Goal: Use online tool/utility: Utilize a website feature to perform a specific function

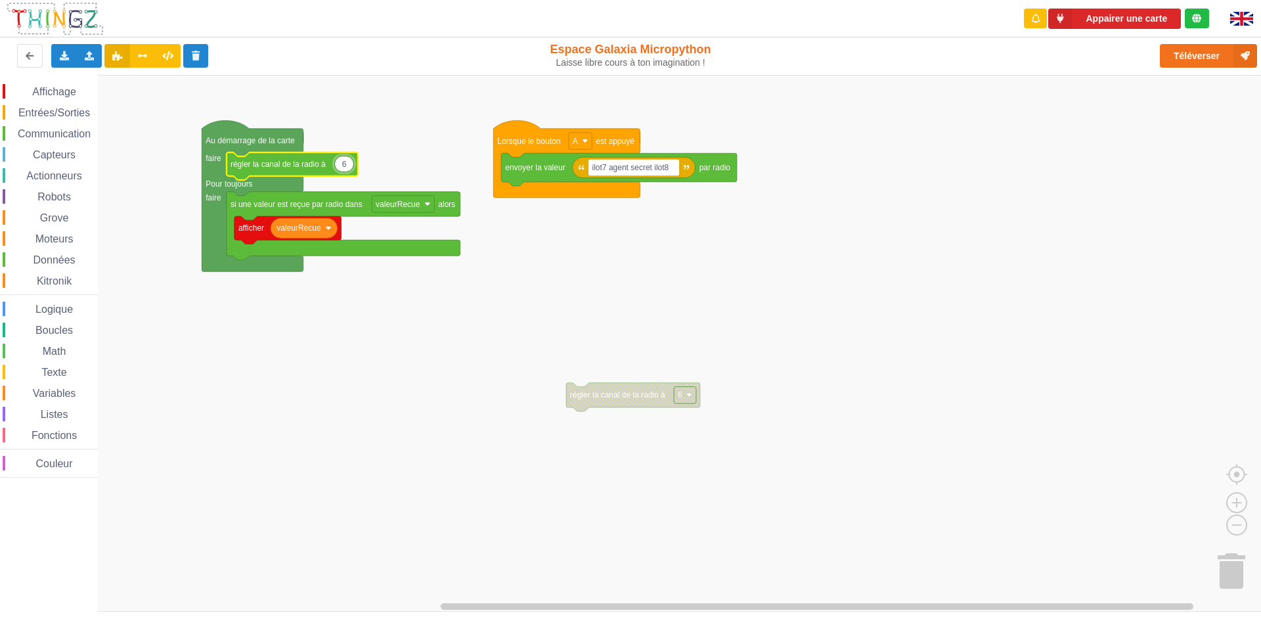
click at [347, 164] on input "6" at bounding box center [344, 164] width 20 height 16
type input "9"
click at [519, 276] on rect "Espace de travail de Blocky" at bounding box center [635, 343] width 1270 height 537
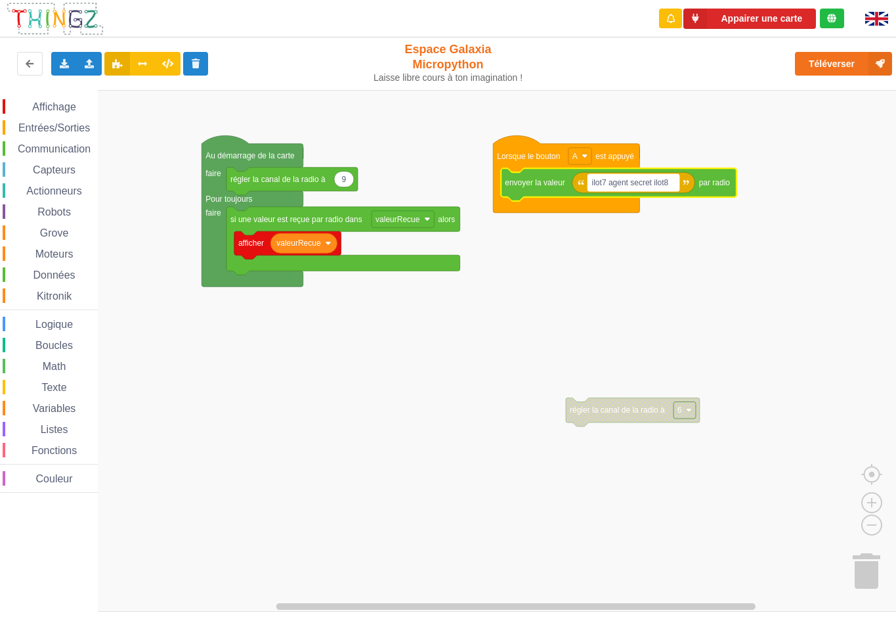
click at [621, 187] on text "ilot7 agent secret ilot8" at bounding box center [630, 182] width 77 height 9
type input "gkykyy"
click at [896, 481] on html "Appairer une carte Exporter l'assemblage de blocs Exporter l'assemblage de bloc…" at bounding box center [448, 310] width 896 height 621
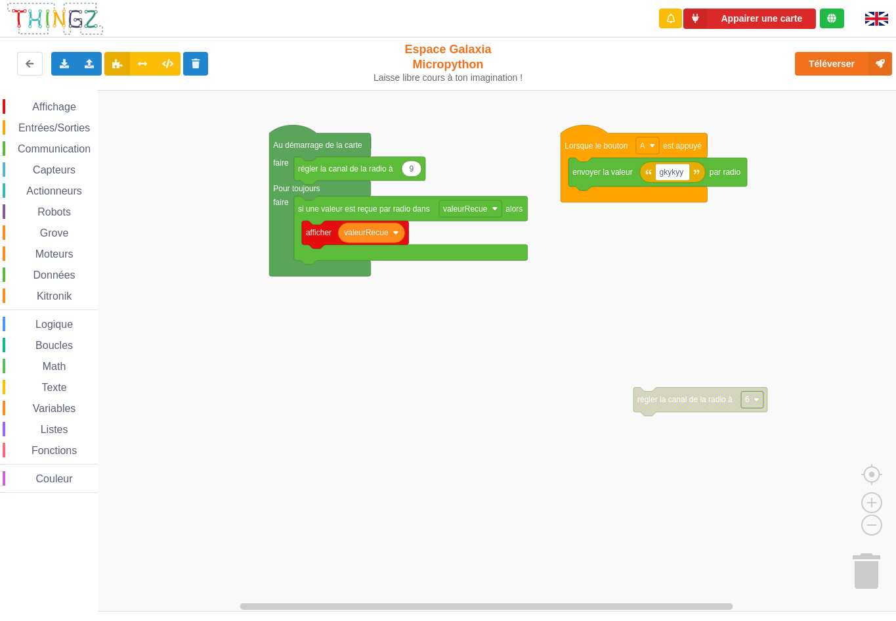
click at [542, 333] on div "Affichage Entrées/Sorties Communication Capteurs Actionneurs Robots Grove Moteu…" at bounding box center [453, 350] width 906 height 521
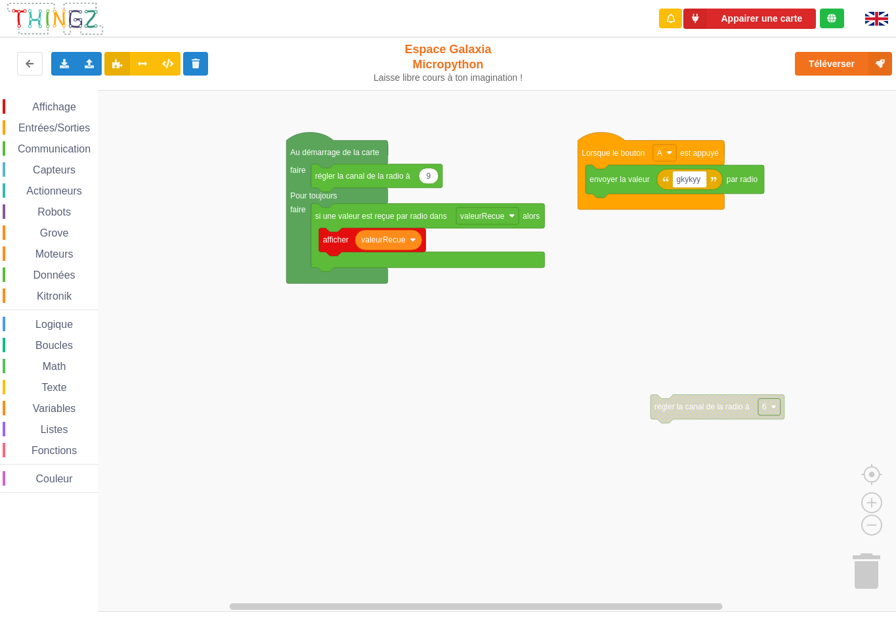
click at [770, 233] on div "Affichage Entrées/Sorties Communication Capteurs Actionneurs Robots Grove Moteu…" at bounding box center [453, 350] width 906 height 521
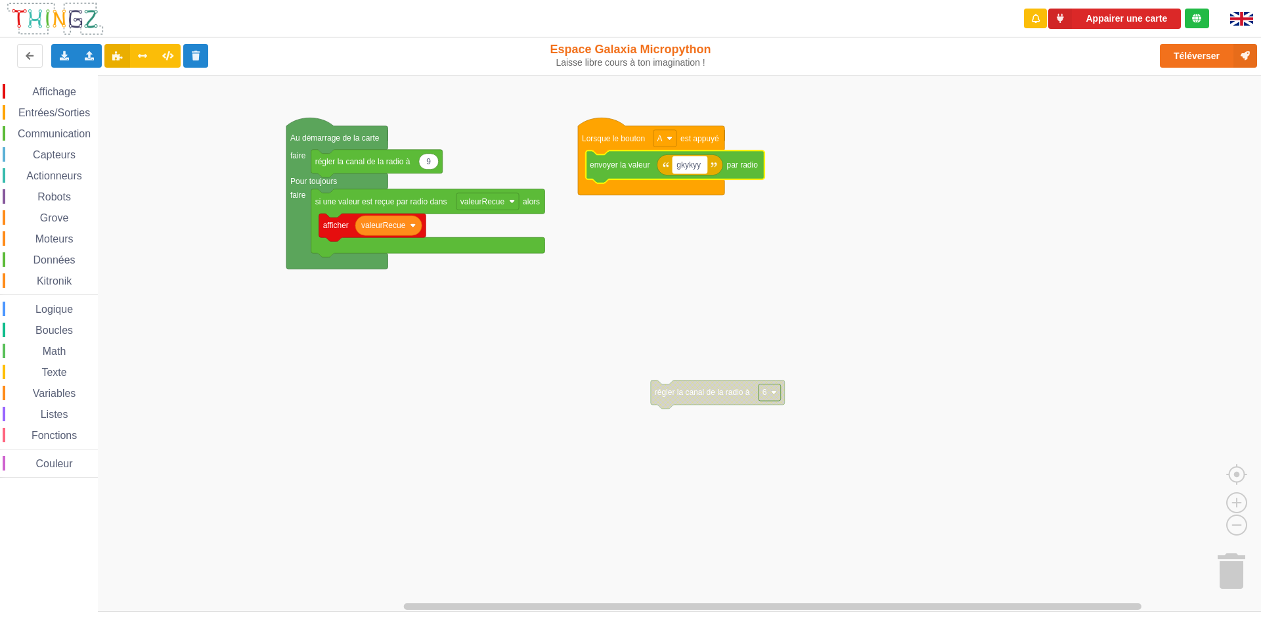
click at [686, 167] on text "gkykyy" at bounding box center [688, 164] width 24 height 9
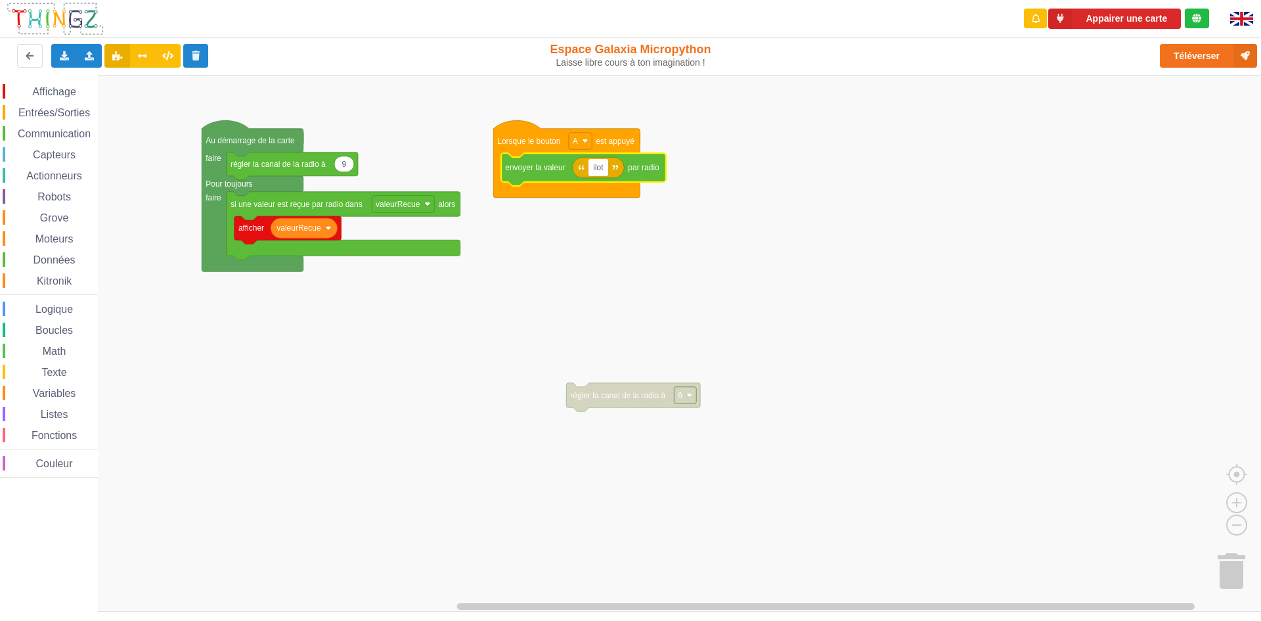
type input "ilot9"
type input "6"
type input "n"
type input "ilot9"
